Goal: Transaction & Acquisition: Purchase product/service

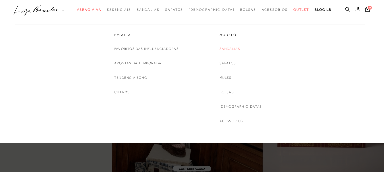
click at [236, 48] on link "Sandálias" at bounding box center [229, 49] width 21 height 6
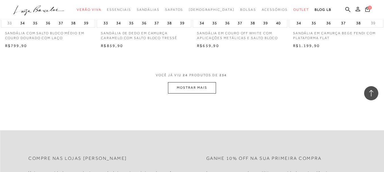
scroll to position [1080, 0]
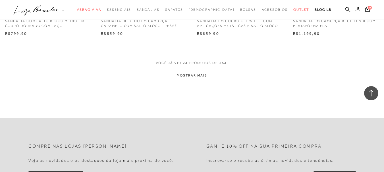
click at [192, 74] on button "MOSTRAR MAIS" at bounding box center [192, 75] width 48 height 11
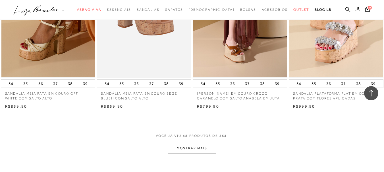
scroll to position [2103, 0]
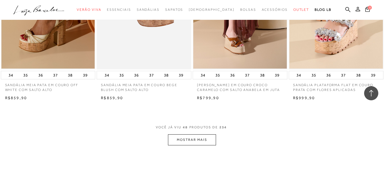
click at [209, 138] on button "MOSTRAR MAIS" at bounding box center [192, 140] width 48 height 11
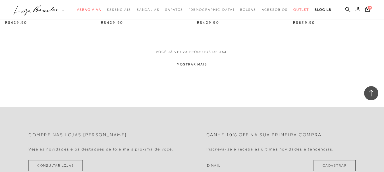
scroll to position [3268, 0]
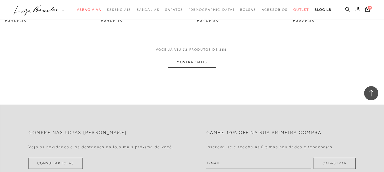
click at [196, 59] on button "MOSTRAR MAIS" at bounding box center [192, 62] width 48 height 11
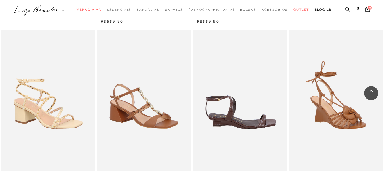
scroll to position [3836, 0]
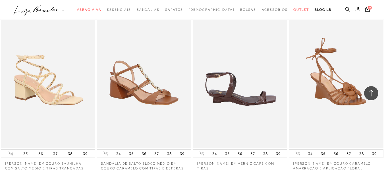
click at [244, 93] on img at bounding box center [240, 78] width 94 height 142
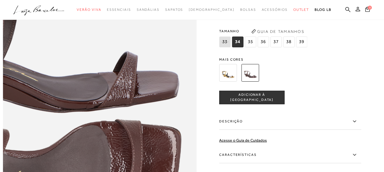
scroll to position [337, 0]
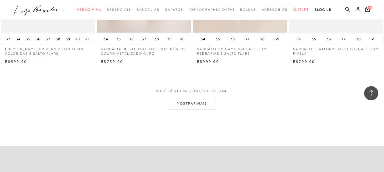
scroll to position [4319, 0]
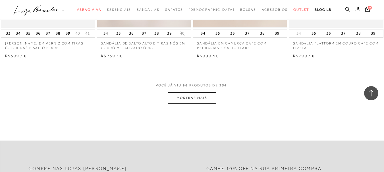
click at [191, 94] on button "MOSTRAR MAIS" at bounding box center [192, 98] width 48 height 11
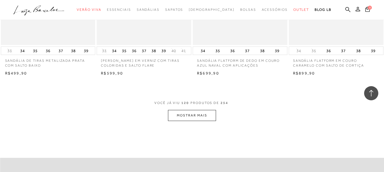
scroll to position [5399, 0]
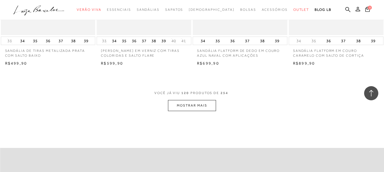
click at [176, 100] on button "MOSTRAR MAIS" at bounding box center [192, 105] width 48 height 11
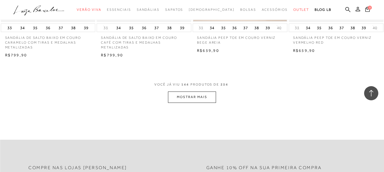
scroll to position [6507, 0]
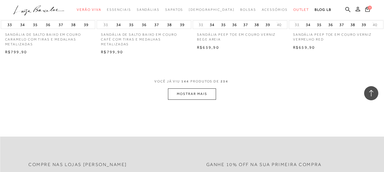
click at [207, 90] on button "MOSTRAR MAIS" at bounding box center [192, 94] width 48 height 11
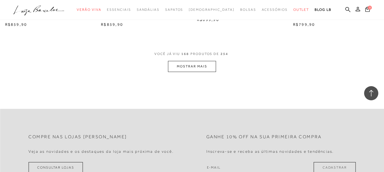
scroll to position [7615, 0]
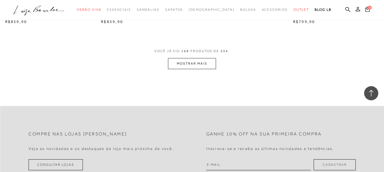
click at [197, 62] on button "MOSTRAR MAIS" at bounding box center [192, 63] width 48 height 11
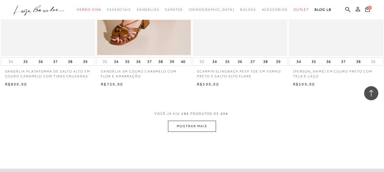
scroll to position [8694, 0]
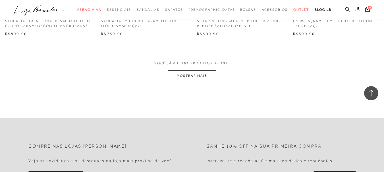
click at [191, 70] on button "MOSTRAR MAIS" at bounding box center [192, 75] width 48 height 11
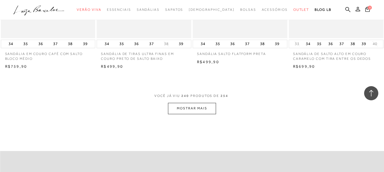
scroll to position [10854, 0]
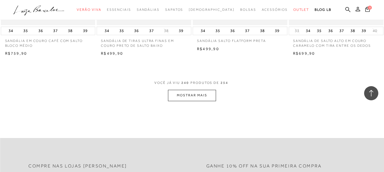
click at [173, 90] on button "MOSTRAR MAIS" at bounding box center [192, 95] width 48 height 11
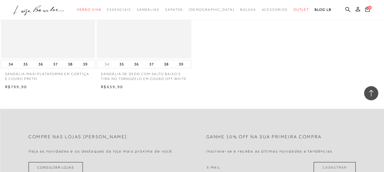
scroll to position [11365, 0]
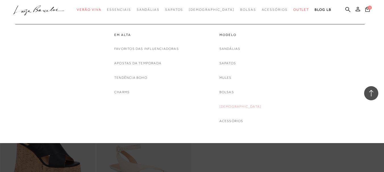
click at [241, 108] on link "[DEMOGRAPHIC_DATA]" at bounding box center [240, 107] width 42 height 6
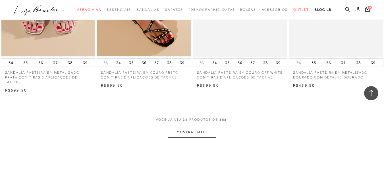
scroll to position [1023, 0]
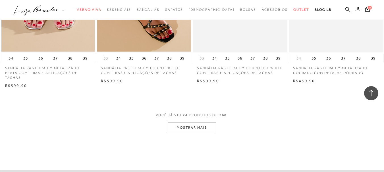
click at [194, 129] on button "MOSTRAR MAIS" at bounding box center [192, 127] width 48 height 11
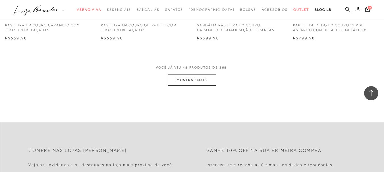
scroll to position [2159, 0]
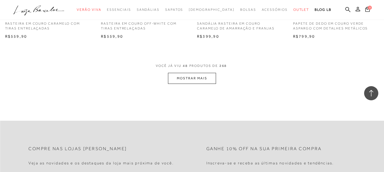
click at [181, 73] on button "MOSTRAR MAIS" at bounding box center [192, 78] width 48 height 11
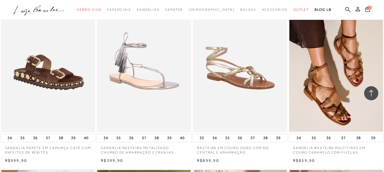
scroll to position [2245, 0]
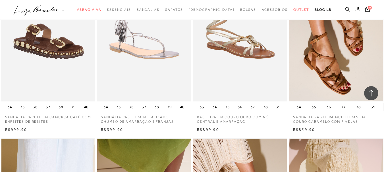
click at [66, 45] on img at bounding box center [48, 31] width 94 height 142
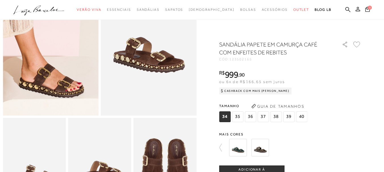
scroll to position [57, 0]
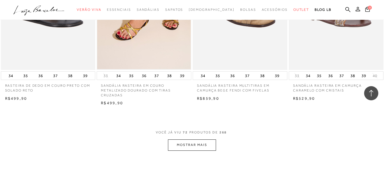
scroll to position [3211, 0]
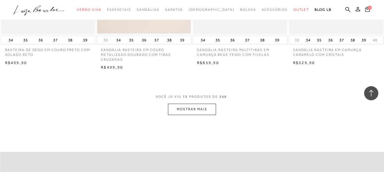
click at [178, 104] on button "MOSTRAR MAIS" at bounding box center [192, 109] width 48 height 11
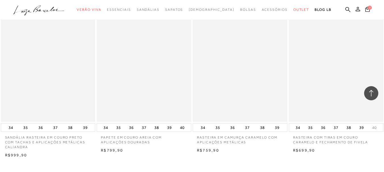
scroll to position [4234, 0]
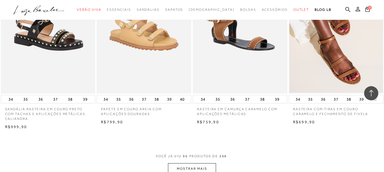
click at [202, 164] on button "MOSTRAR MAIS" at bounding box center [192, 169] width 48 height 11
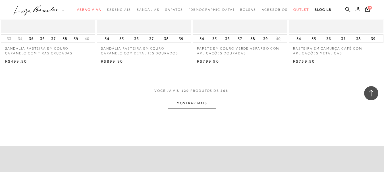
scroll to position [5399, 0]
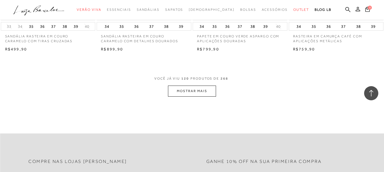
click at [188, 86] on button "MOSTRAR MAIS" at bounding box center [192, 91] width 48 height 11
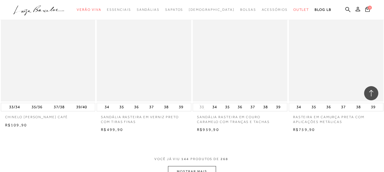
scroll to position [6421, 0]
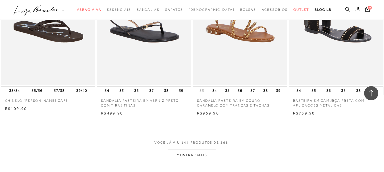
click at [176, 150] on button "MOSTRAR MAIS" at bounding box center [192, 155] width 48 height 11
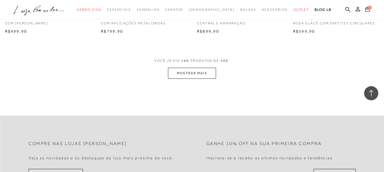
scroll to position [7586, 0]
click at [185, 68] on button "MOSTRAR MAIS" at bounding box center [192, 73] width 48 height 11
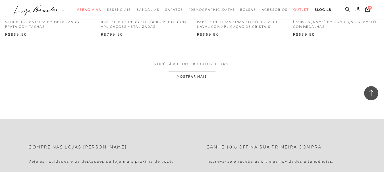
scroll to position [8666, 0]
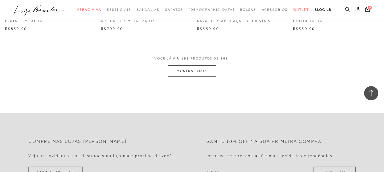
click at [185, 66] on button "MOSTRAR MAIS" at bounding box center [192, 71] width 48 height 11
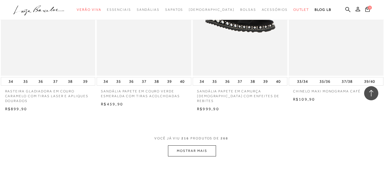
scroll to position [9746, 0]
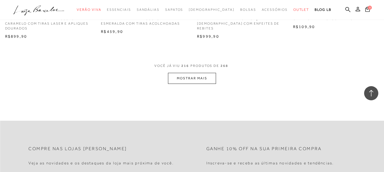
click at [195, 77] on button "MOSTRAR MAIS" at bounding box center [192, 78] width 48 height 11
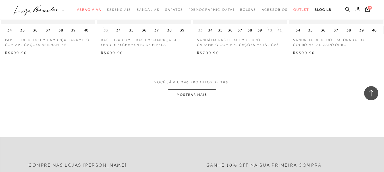
scroll to position [10825, 0]
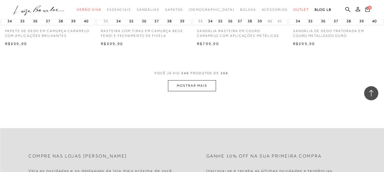
click at [188, 84] on button "MOSTRAR MAIS" at bounding box center [192, 85] width 48 height 11
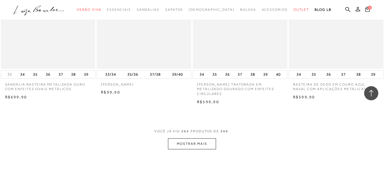
scroll to position [11905, 0]
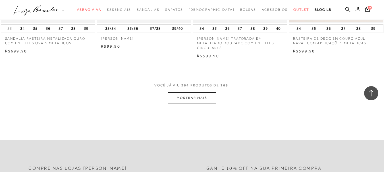
click at [188, 93] on button "MOSTRAR MAIS" at bounding box center [192, 98] width 48 height 11
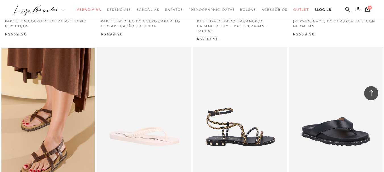
scroll to position [11394, 0]
